Goal: Navigation & Orientation: Find specific page/section

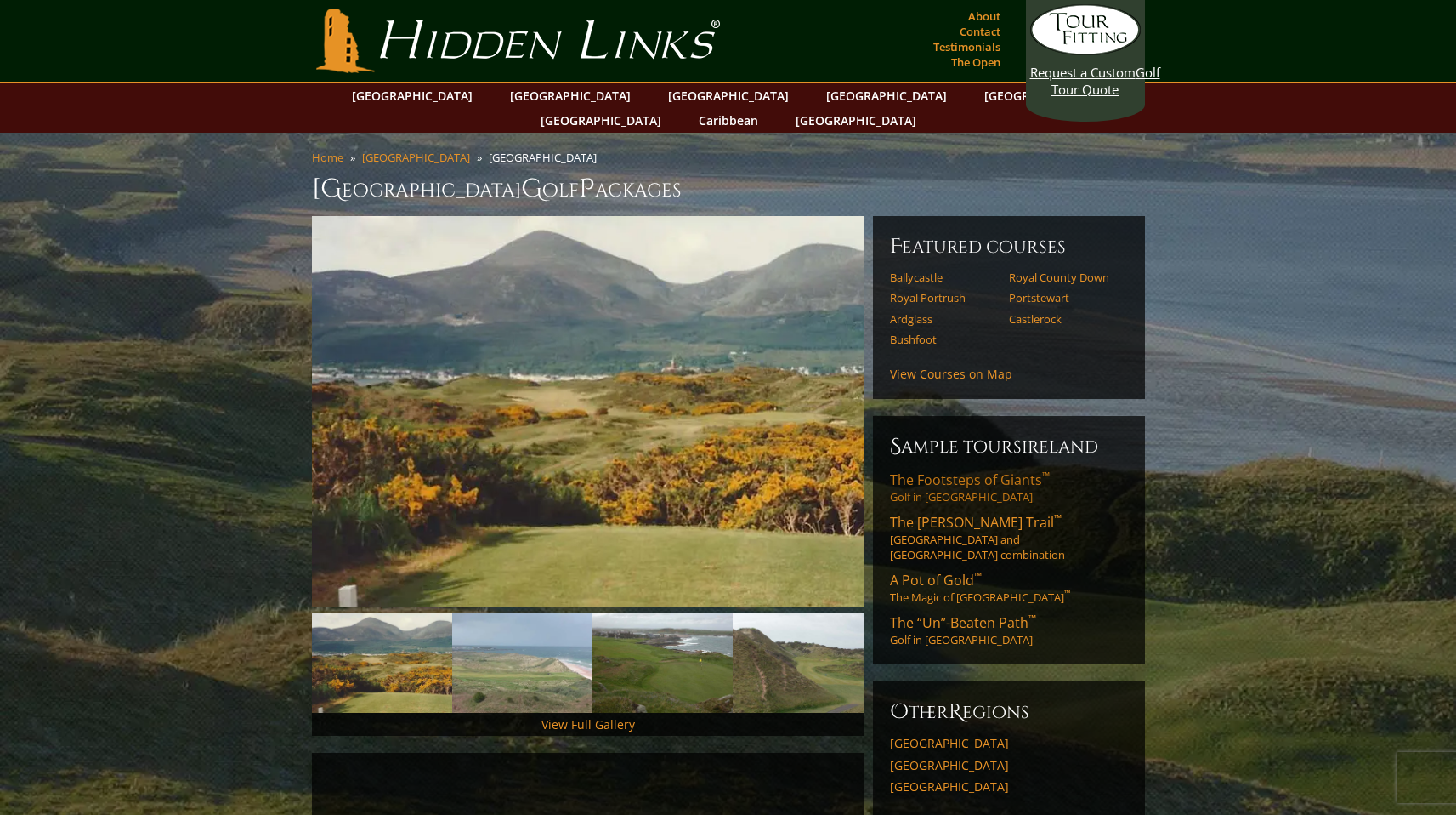
click at [1006, 470] on span "The Footsteps of Giants ™" at bounding box center [970, 480] width 160 height 19
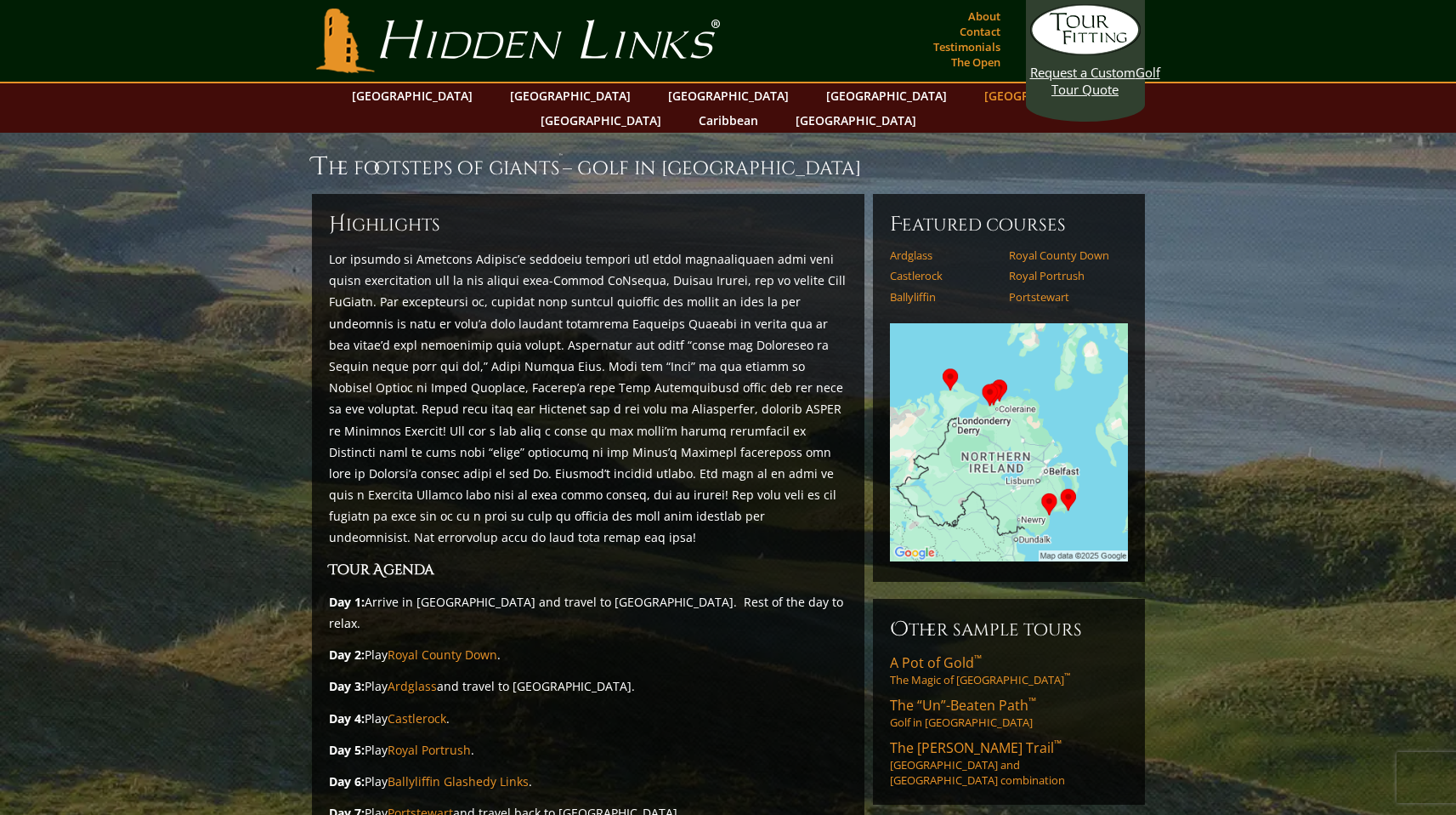
click at [976, 95] on link "[GEOGRAPHIC_DATA]" at bounding box center [1044, 95] width 138 height 25
